Goal: Task Accomplishment & Management: Manage account settings

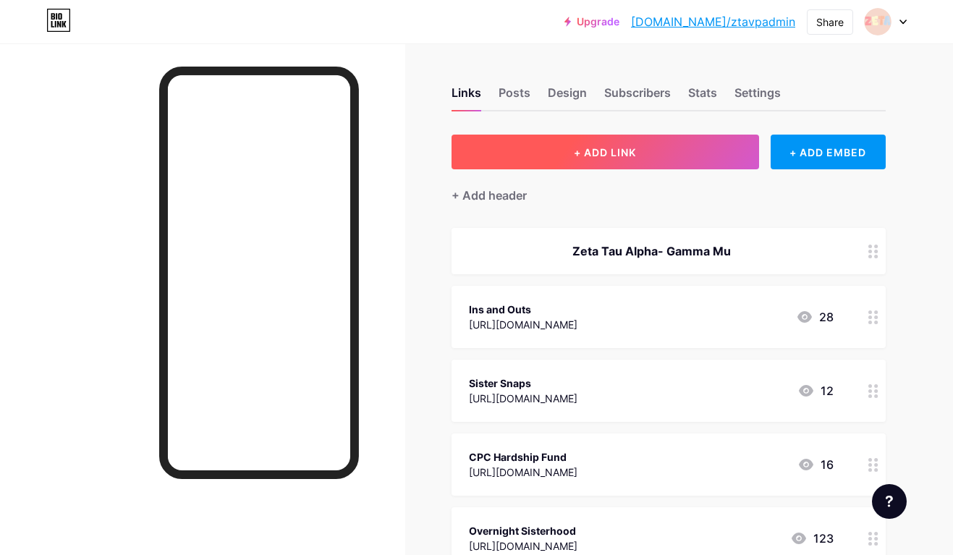
click at [525, 147] on button "+ ADD LINK" at bounding box center [606, 152] width 308 height 35
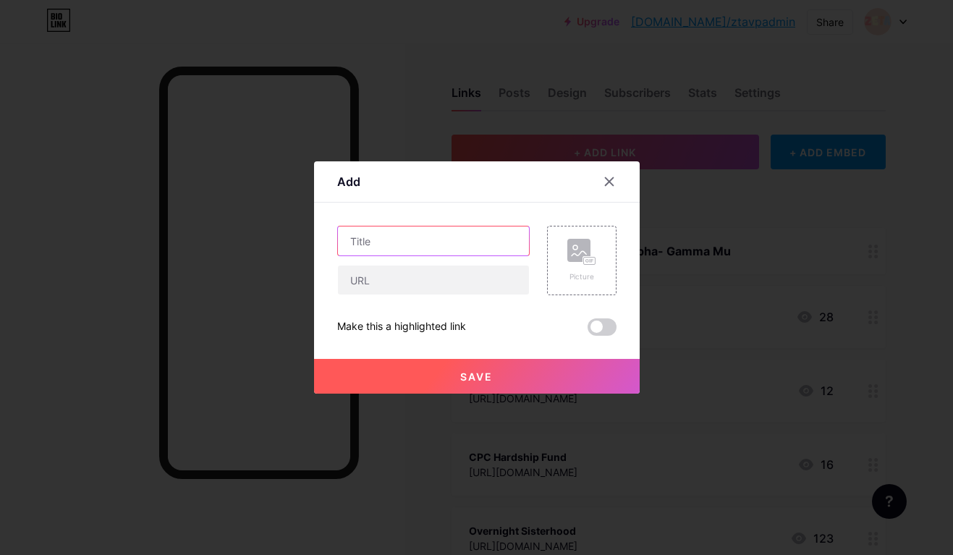
click at [467, 242] on input "text" at bounding box center [433, 240] width 191 height 29
type input "R"
type input "Dance Marathon Registration"
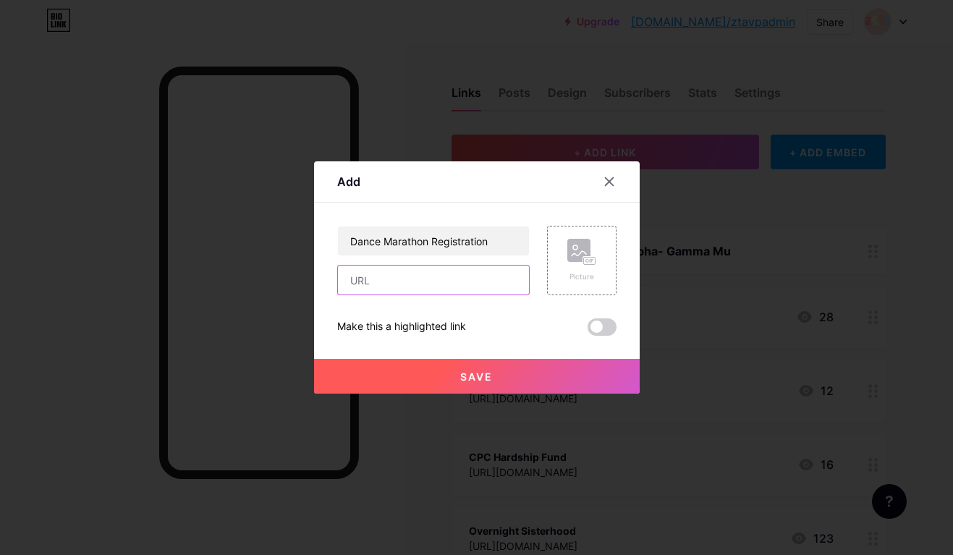
click at [467, 283] on input "text" at bounding box center [433, 280] width 191 height 29
paste input "[URL][DOMAIN_NAME]"
type input "[URL][DOMAIN_NAME]"
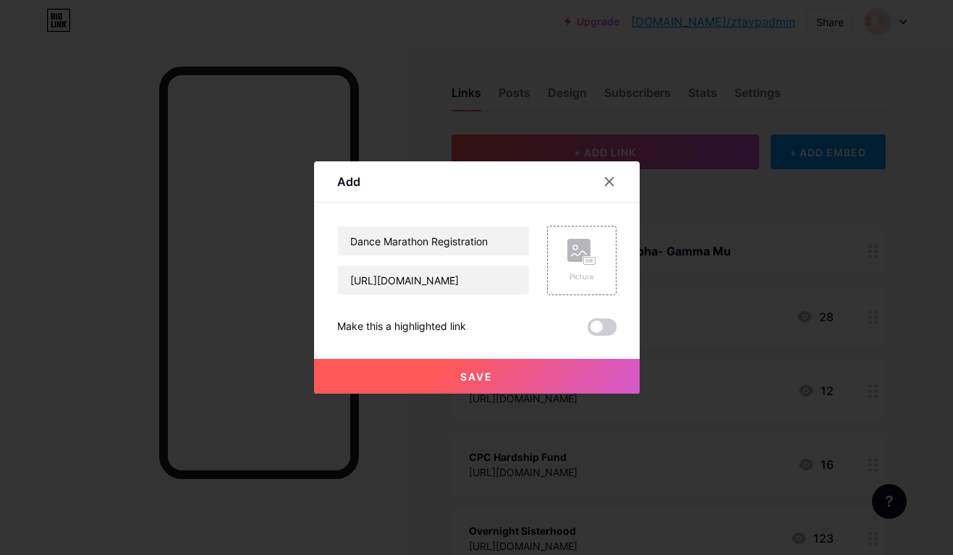
click at [476, 370] on span "Save" at bounding box center [476, 376] width 33 height 12
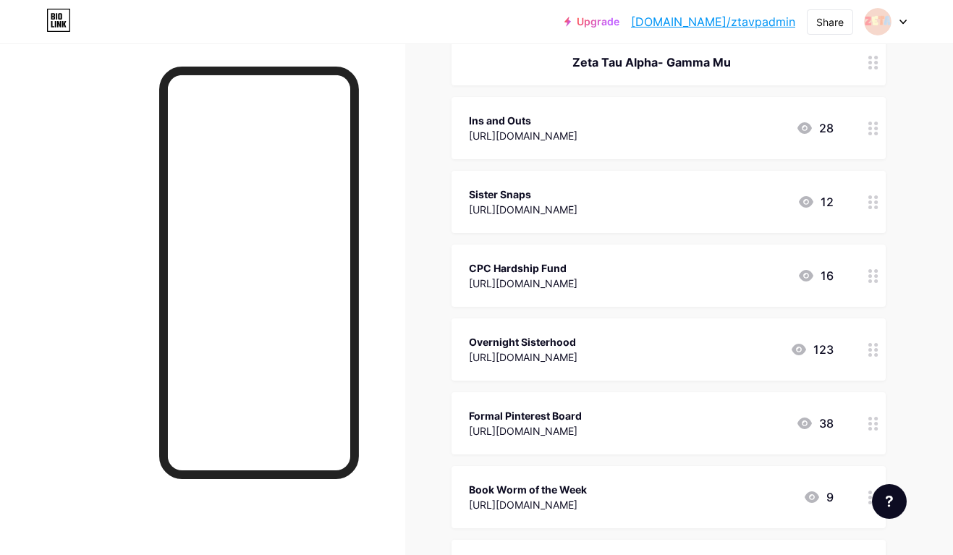
scroll to position [247, 0]
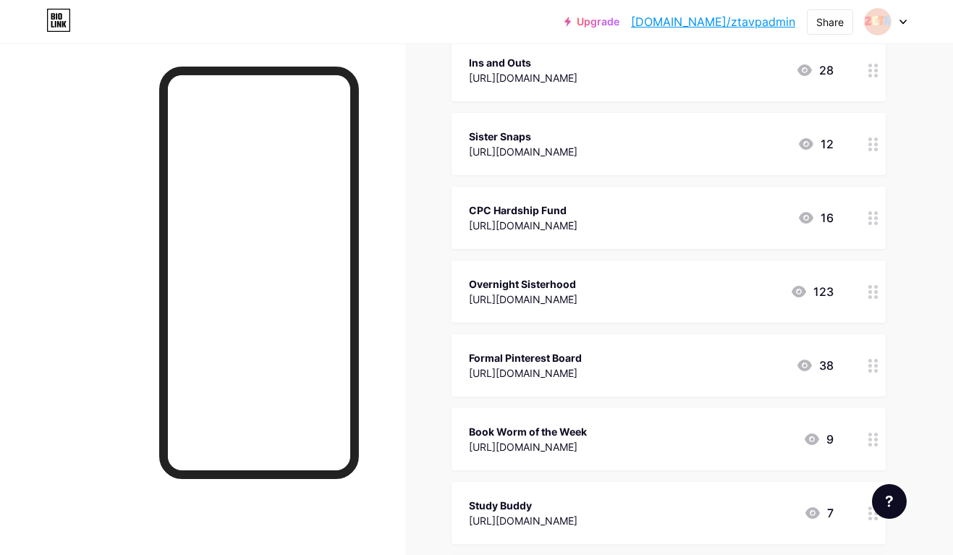
click at [868, 287] on icon at bounding box center [873, 292] width 10 height 14
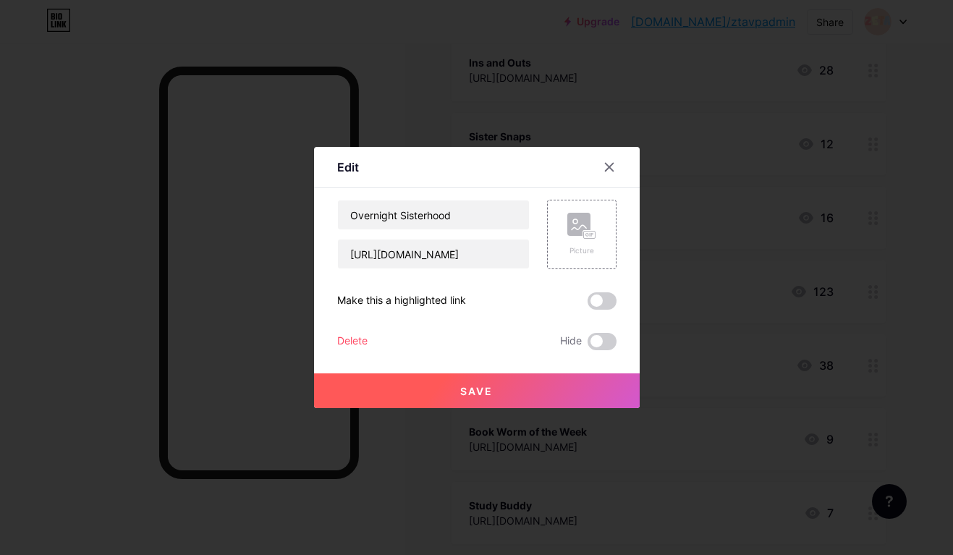
click at [365, 338] on div "Delete" at bounding box center [352, 341] width 30 height 17
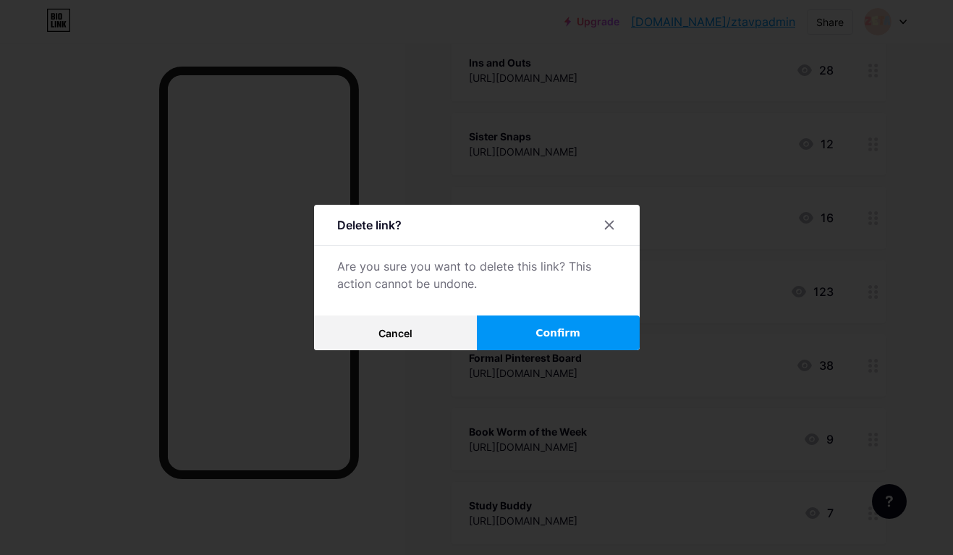
click at [547, 324] on button "Confirm" at bounding box center [558, 332] width 163 height 35
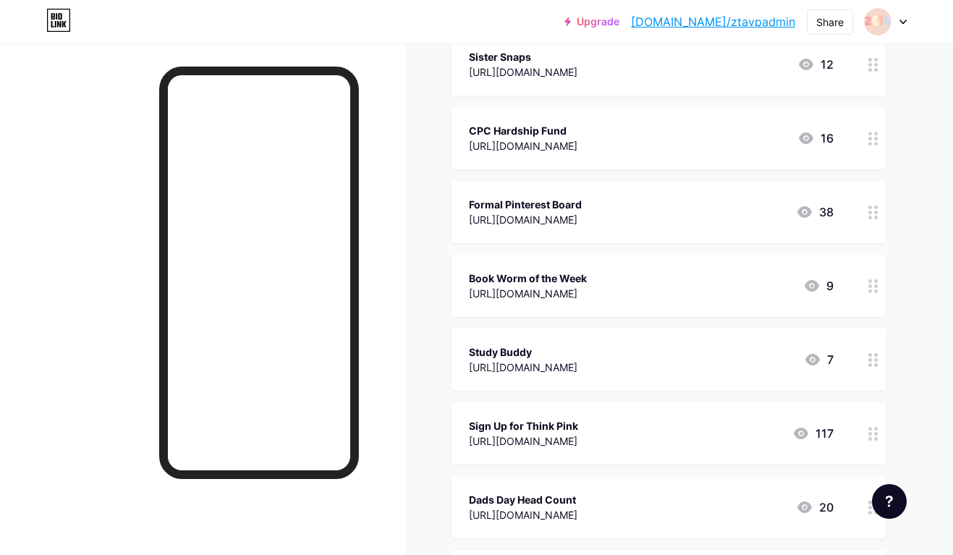
scroll to position [334, 0]
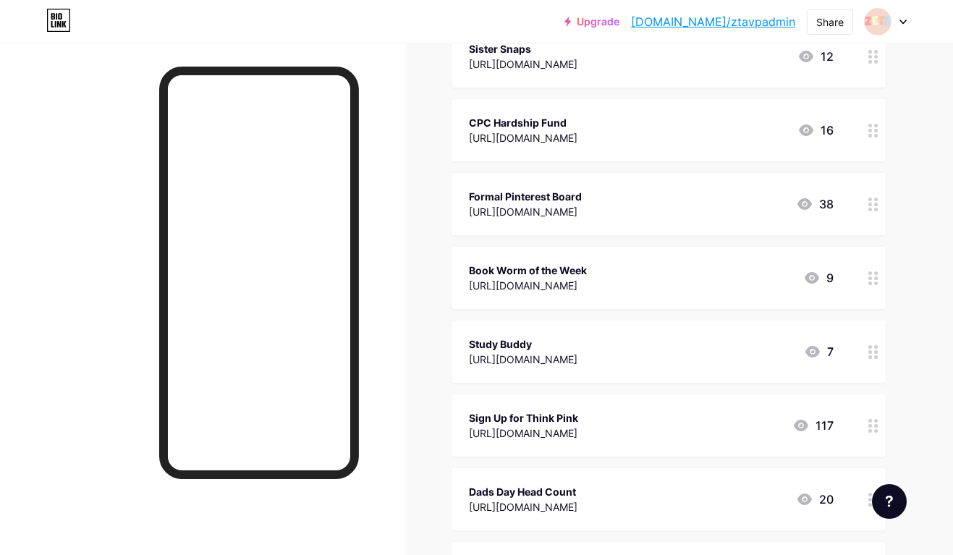
click at [873, 352] on icon at bounding box center [873, 352] width 10 height 14
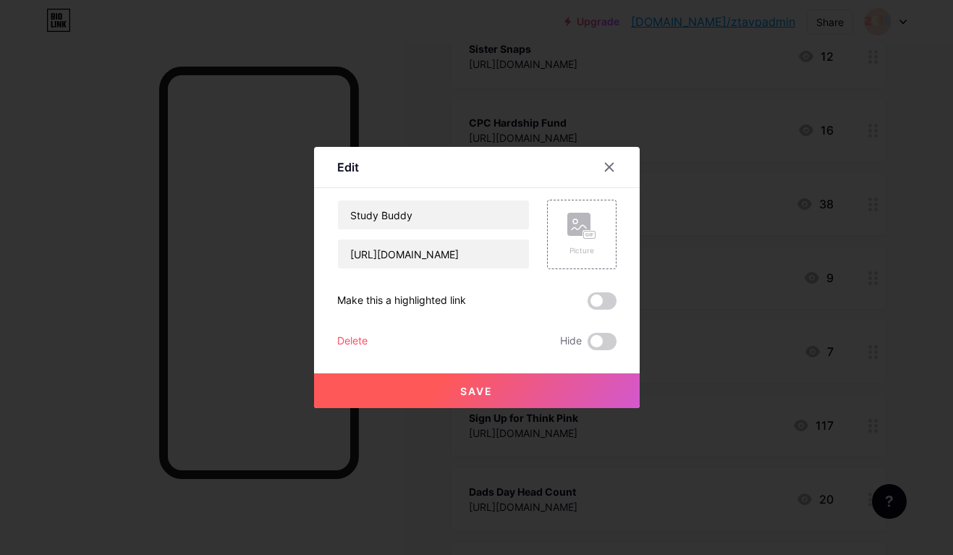
click at [364, 342] on div "Delete" at bounding box center [352, 341] width 30 height 17
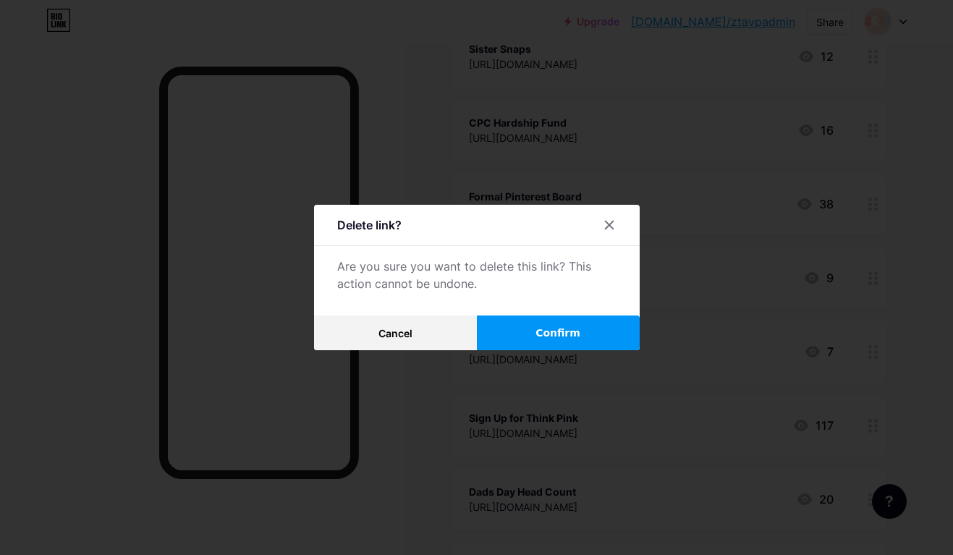
click at [563, 328] on span "Confirm" at bounding box center [557, 333] width 45 height 15
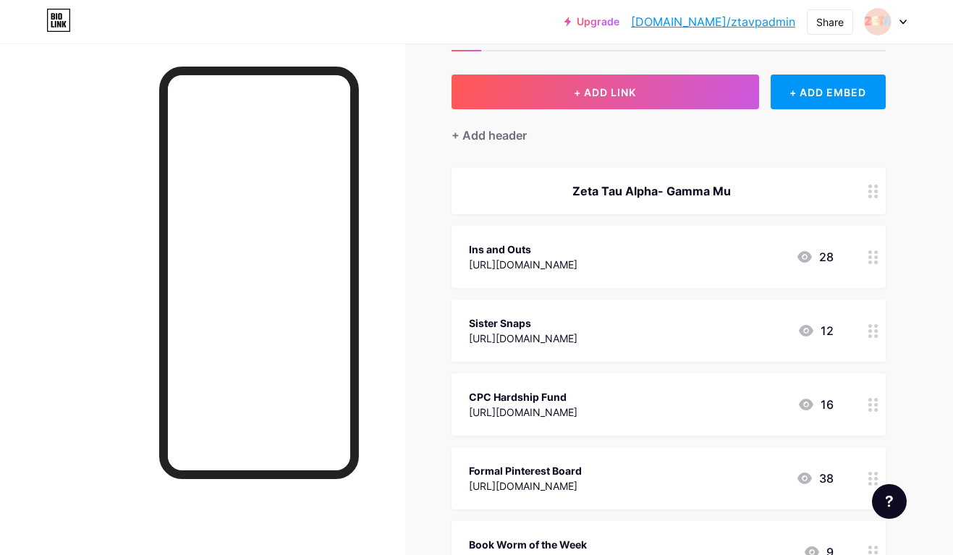
scroll to position [54, 0]
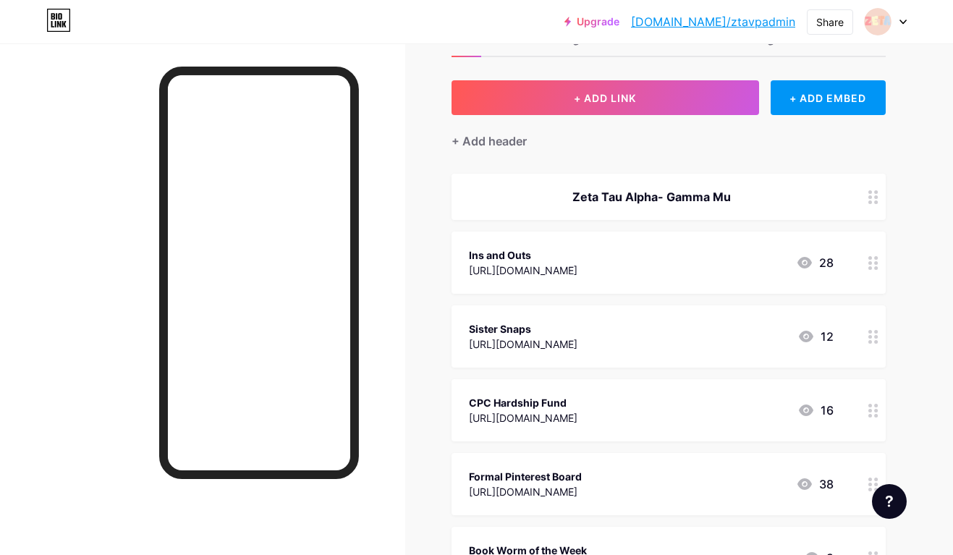
drag, startPoint x: 548, startPoint y: 243, endPoint x: 548, endPoint y: 292, distance: 48.5
click at [548, 292] on div "Ins and Outs https://docs.google.com/forms/d/e/1FAIpQLSft7d-ae1aq6jFtsQQXkT577I…" at bounding box center [669, 263] width 434 height 62
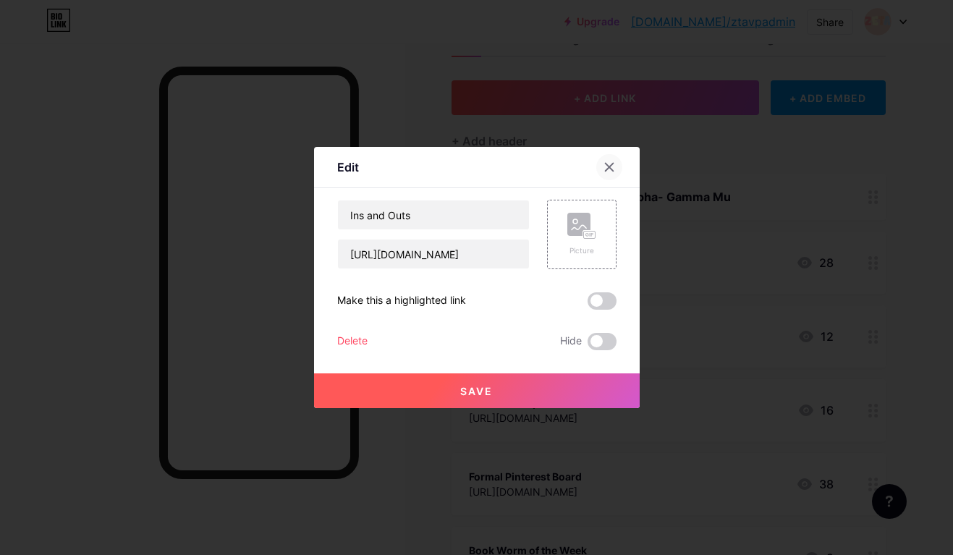
click at [609, 161] on div at bounding box center [609, 167] width 26 height 26
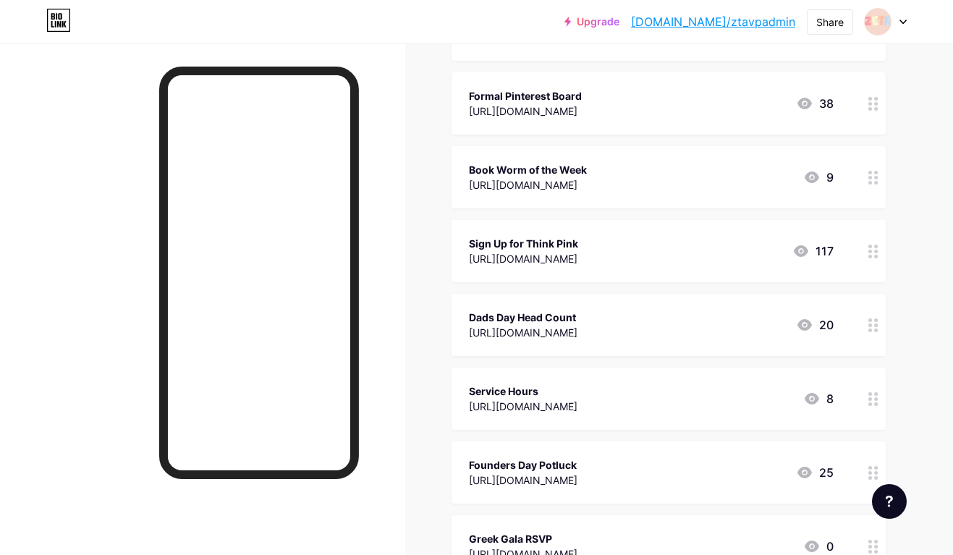
scroll to position [773, 0]
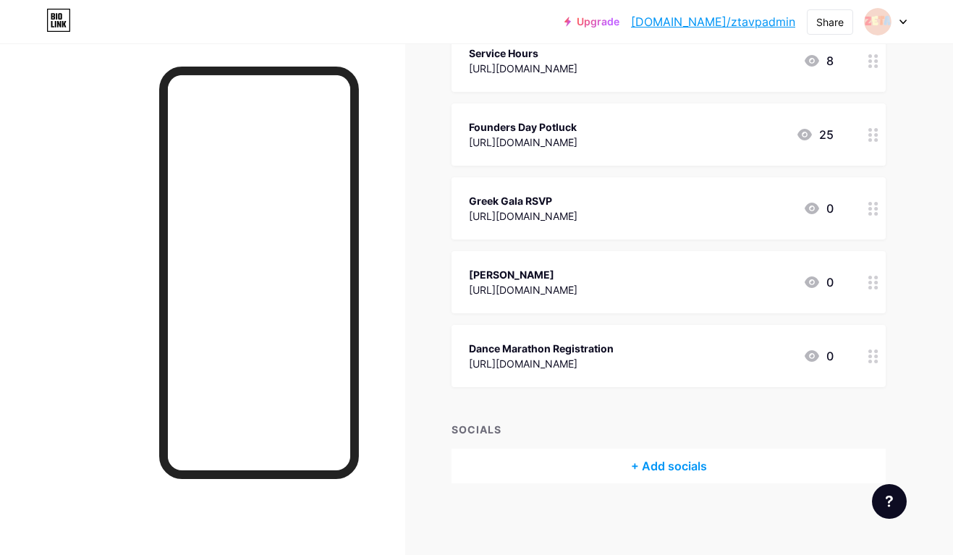
click at [873, 352] on icon at bounding box center [873, 356] width 10 height 14
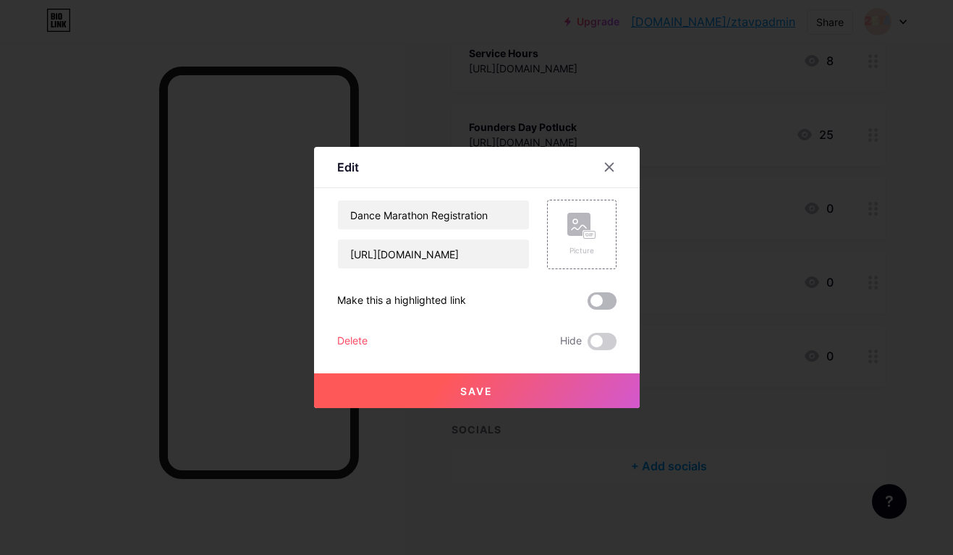
click at [604, 299] on span at bounding box center [602, 300] width 29 height 17
click at [588, 305] on input "checkbox" at bounding box center [588, 305] width 0 height 0
click at [559, 384] on button "Save" at bounding box center [477, 390] width 326 height 35
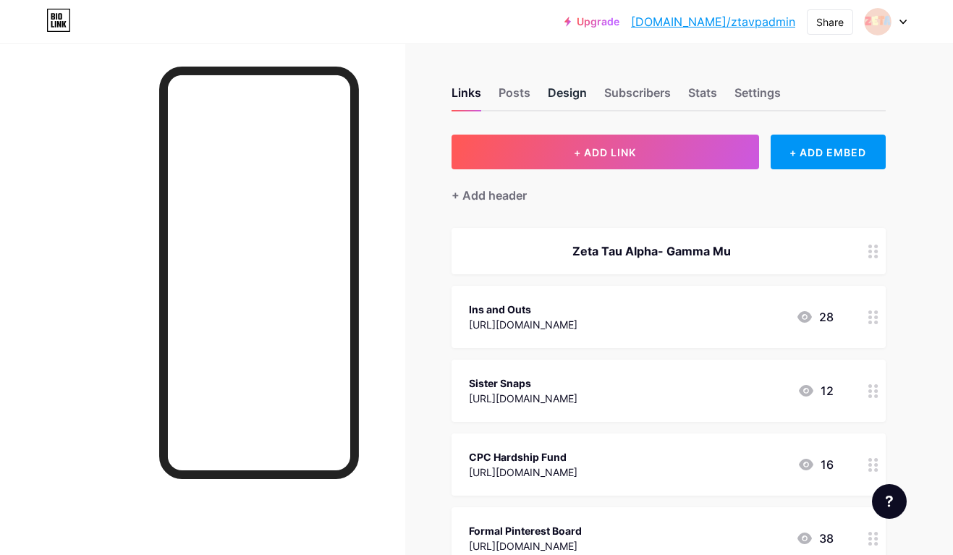
click at [571, 91] on div "Design" at bounding box center [567, 97] width 39 height 26
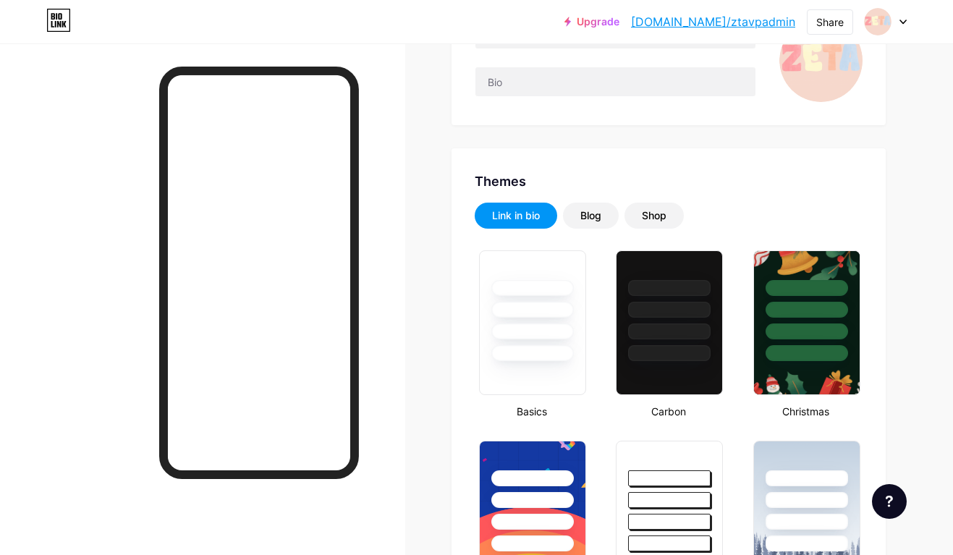
type input "#f7f7f8"
type input "#fc9899"
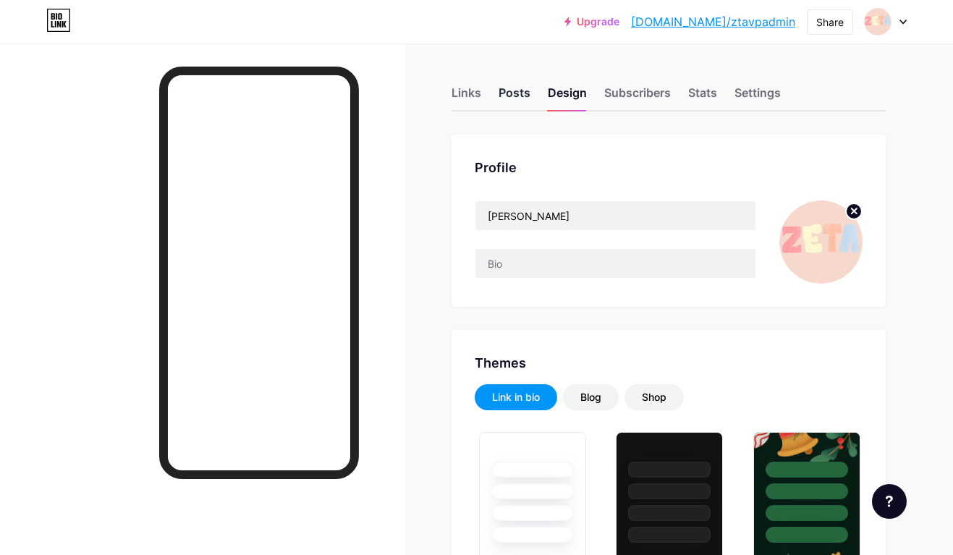
click at [523, 90] on div "Posts" at bounding box center [515, 97] width 32 height 26
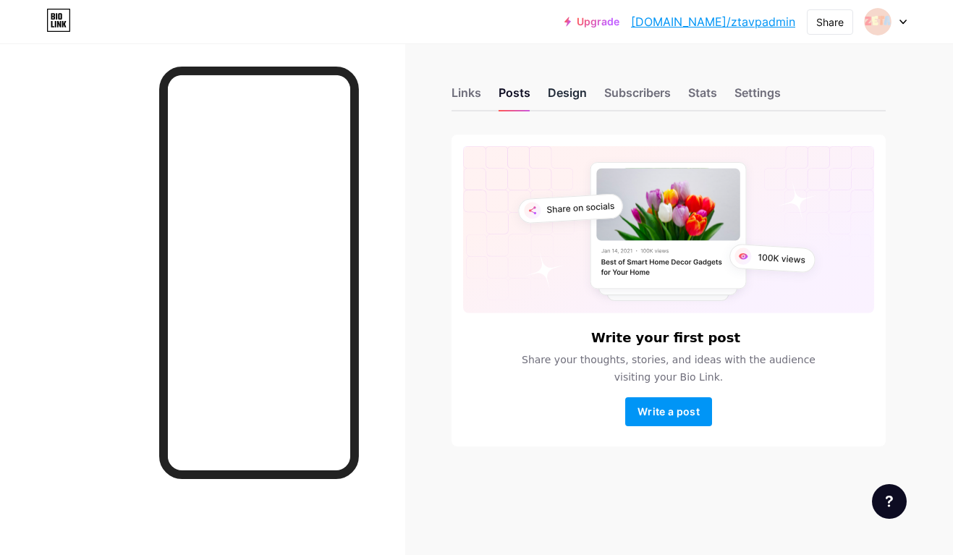
click at [570, 94] on div "Design" at bounding box center [567, 97] width 39 height 26
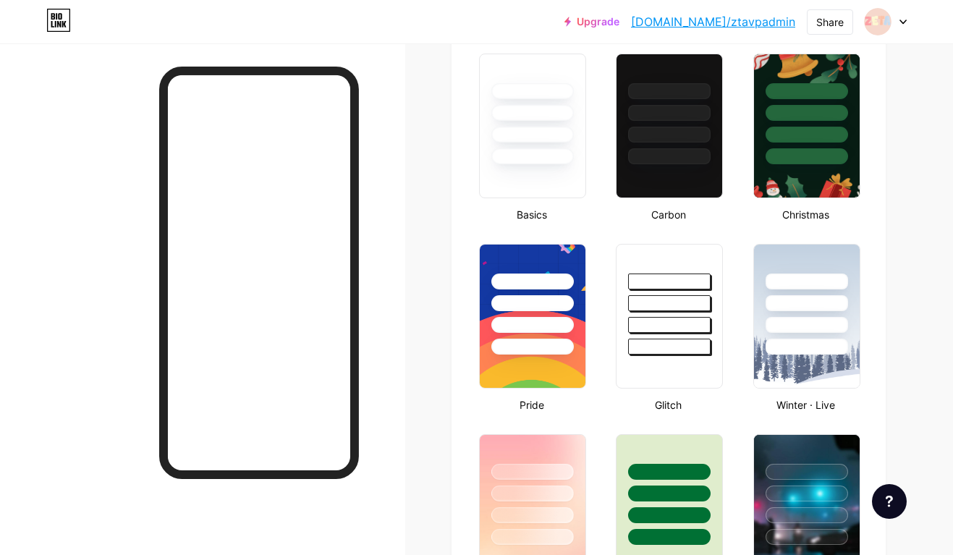
type input "#f7f7f8"
type input "#fc9899"
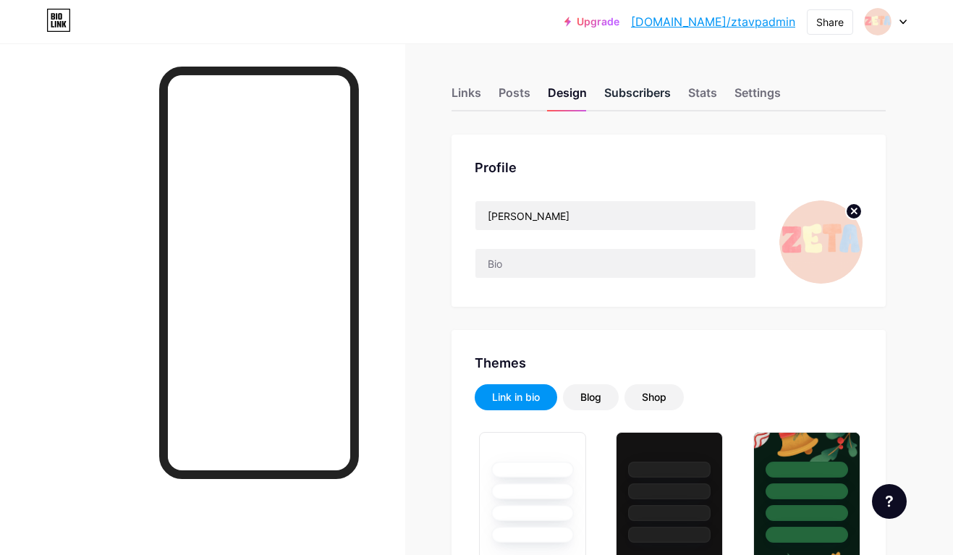
click at [631, 93] on div "Subscribers" at bounding box center [637, 97] width 67 height 26
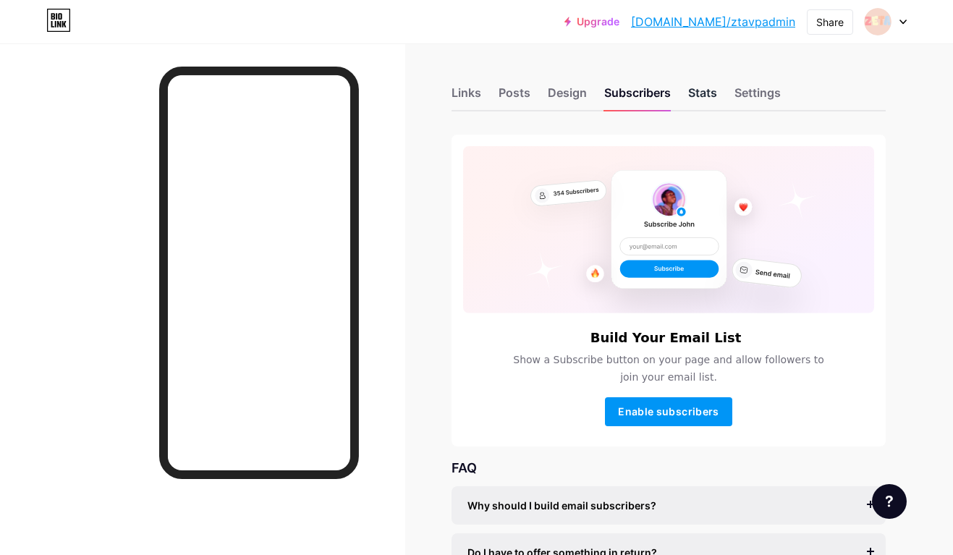
click at [706, 90] on div "Stats" at bounding box center [702, 97] width 29 height 26
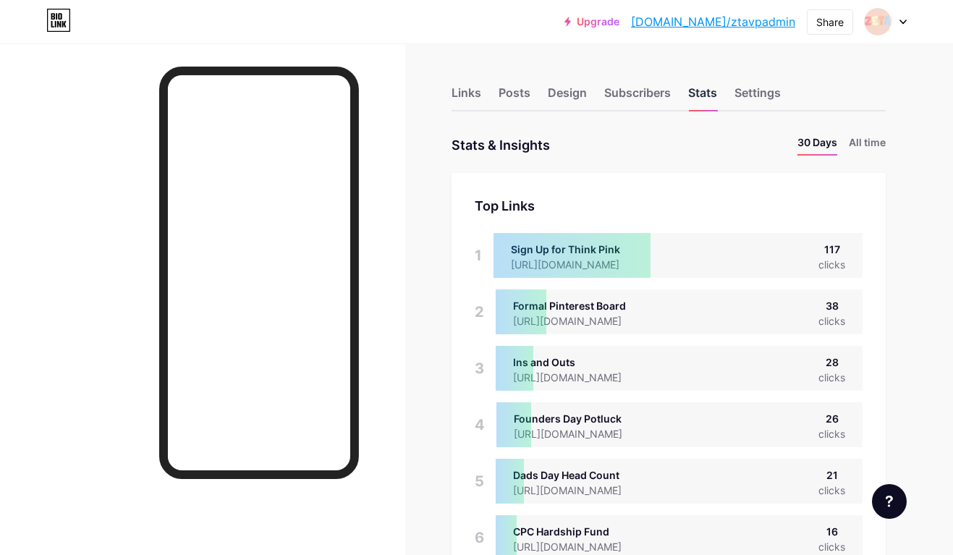
scroll to position [555, 953]
click at [755, 90] on div "Settings" at bounding box center [757, 97] width 46 height 26
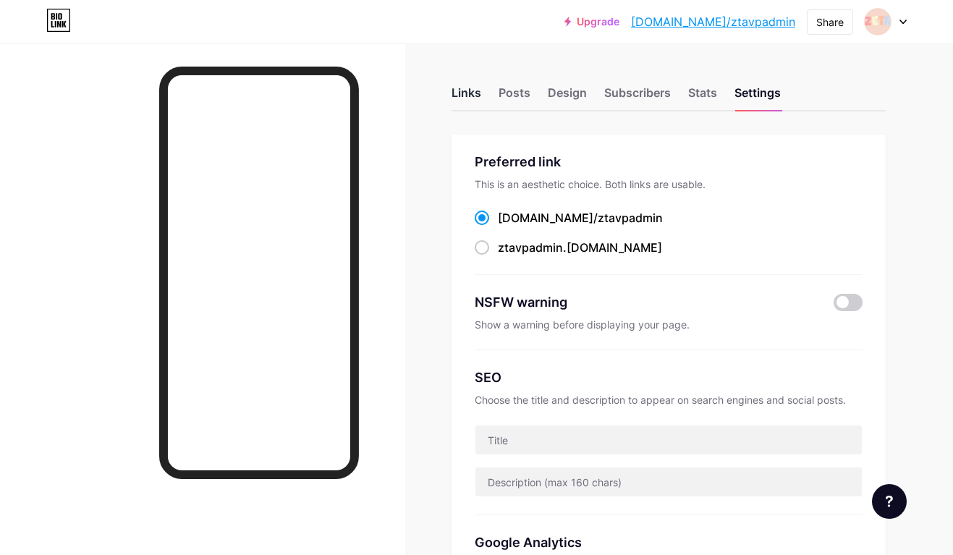
click at [478, 93] on div "Links" at bounding box center [467, 97] width 30 height 26
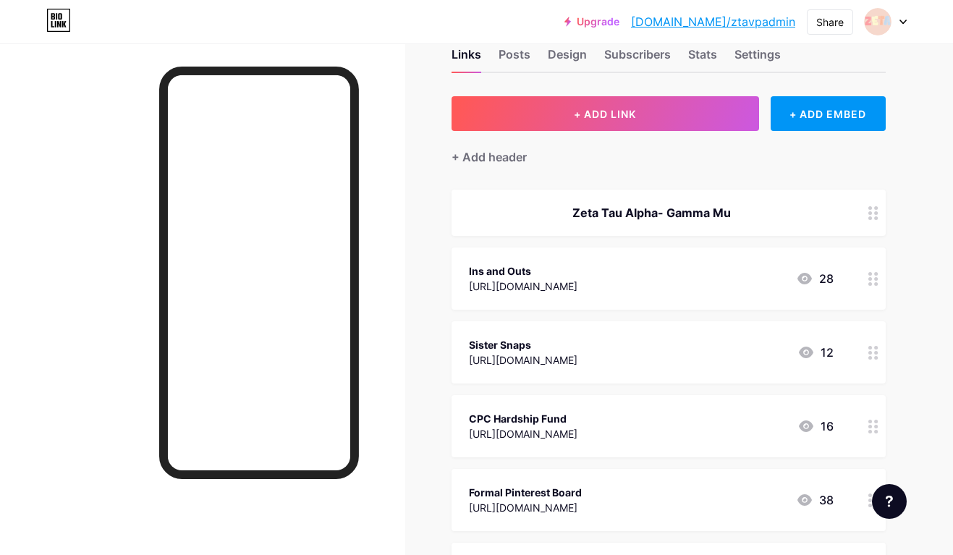
scroll to position [32, 0]
